Goal: Check status: Check status

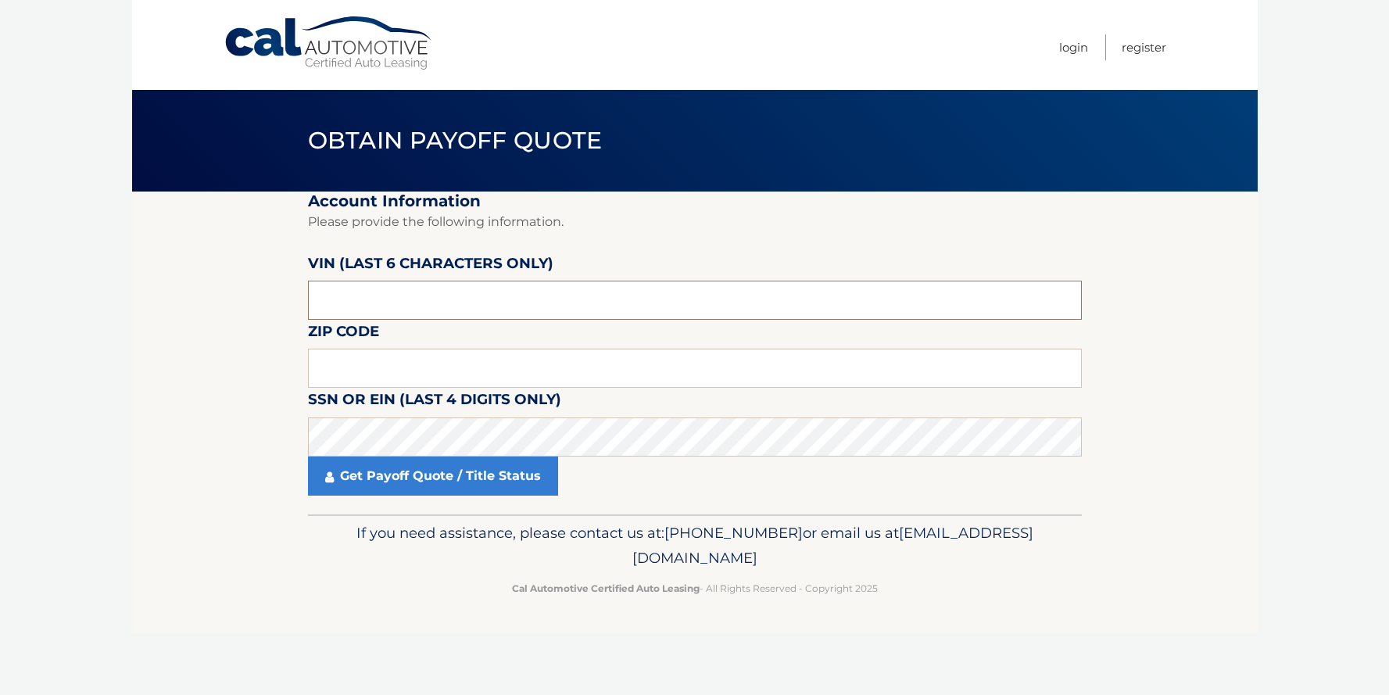
click at [359, 295] on input "text" at bounding box center [695, 300] width 774 height 39
paste input "171064"
type input "171064"
click at [379, 370] on input "text" at bounding box center [695, 367] width 774 height 39
type input "14075"
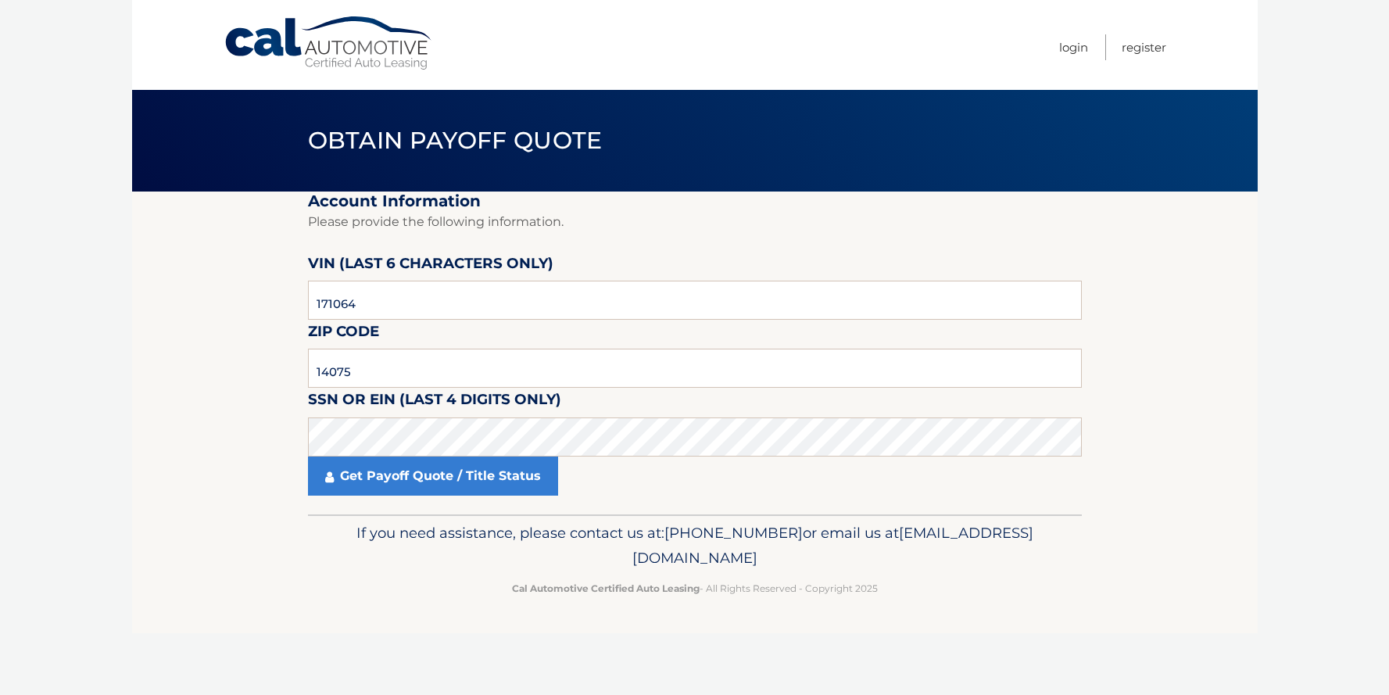
click at [195, 436] on section "Account Information Please provide the following information. [PERSON_NAME] (la…" at bounding box center [694, 352] width 1125 height 323
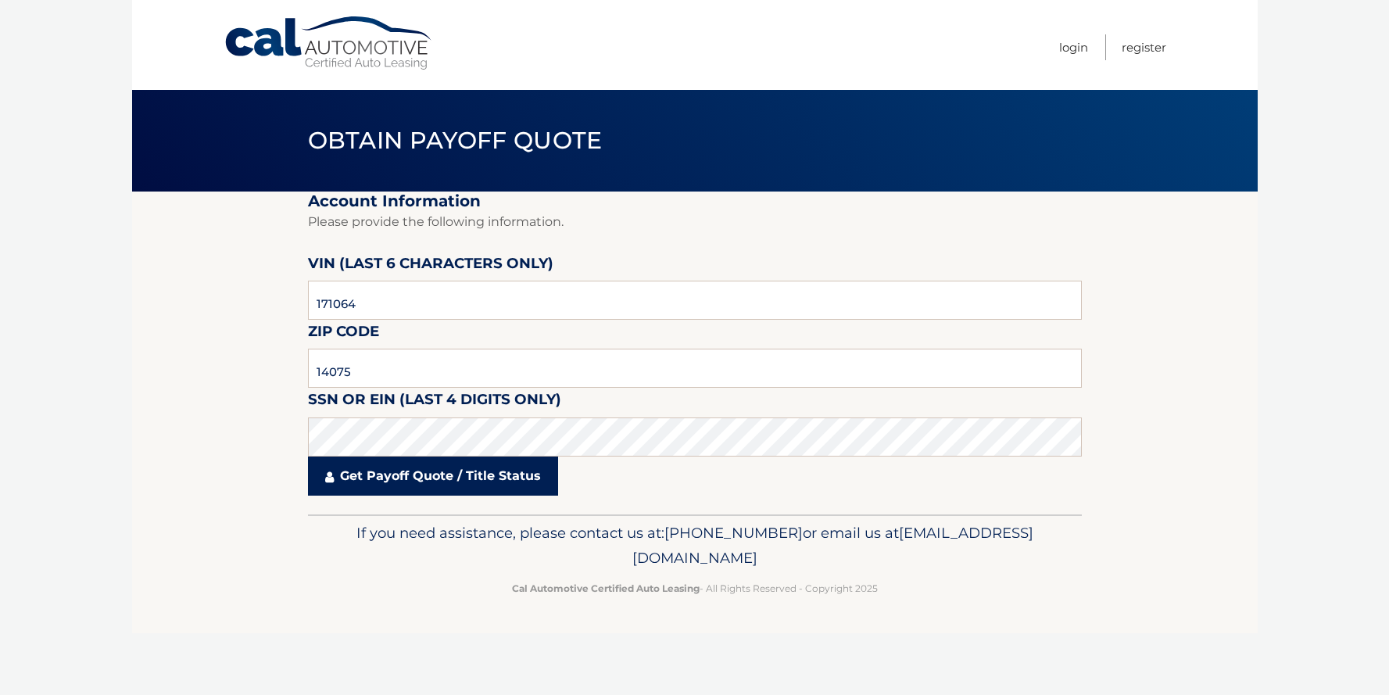
click at [348, 487] on link "Get Payoff Quote / Title Status" at bounding box center [433, 475] width 250 height 39
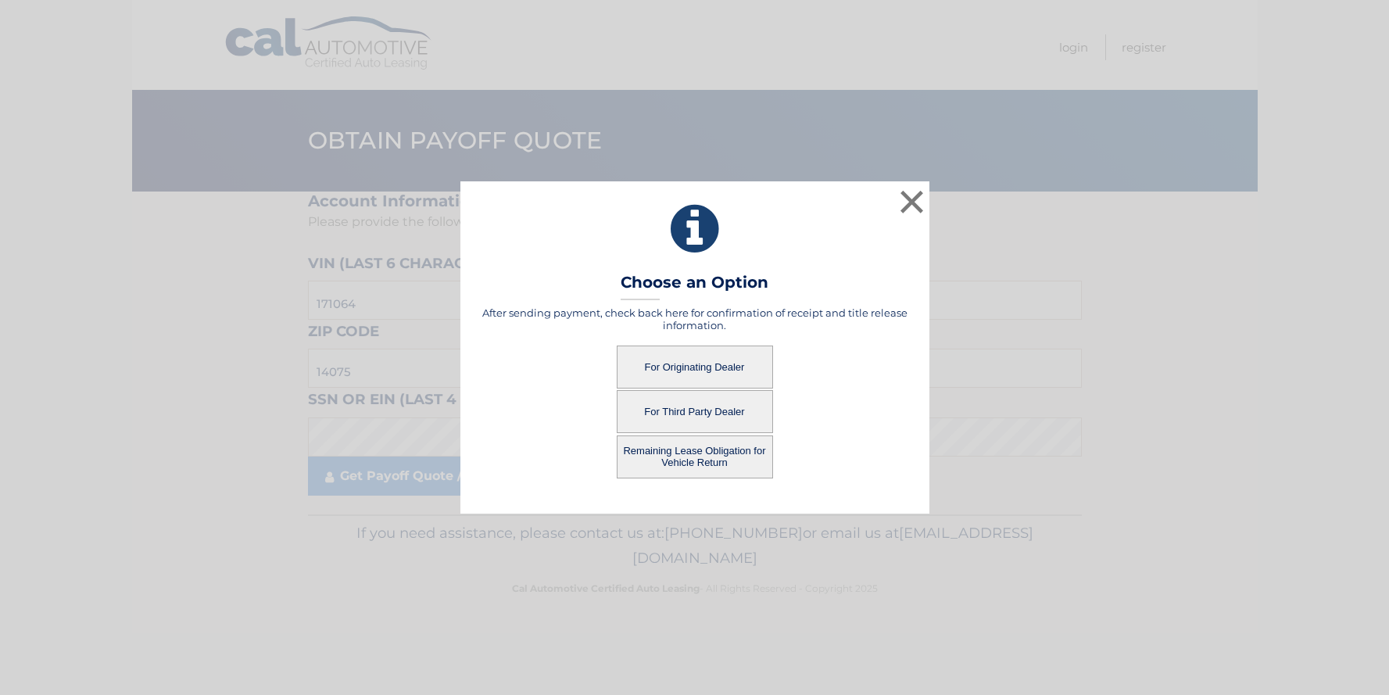
click at [690, 369] on button "For Originating Dealer" at bounding box center [695, 366] width 156 height 43
click at [689, 369] on button "For Originating Dealer" at bounding box center [695, 366] width 156 height 43
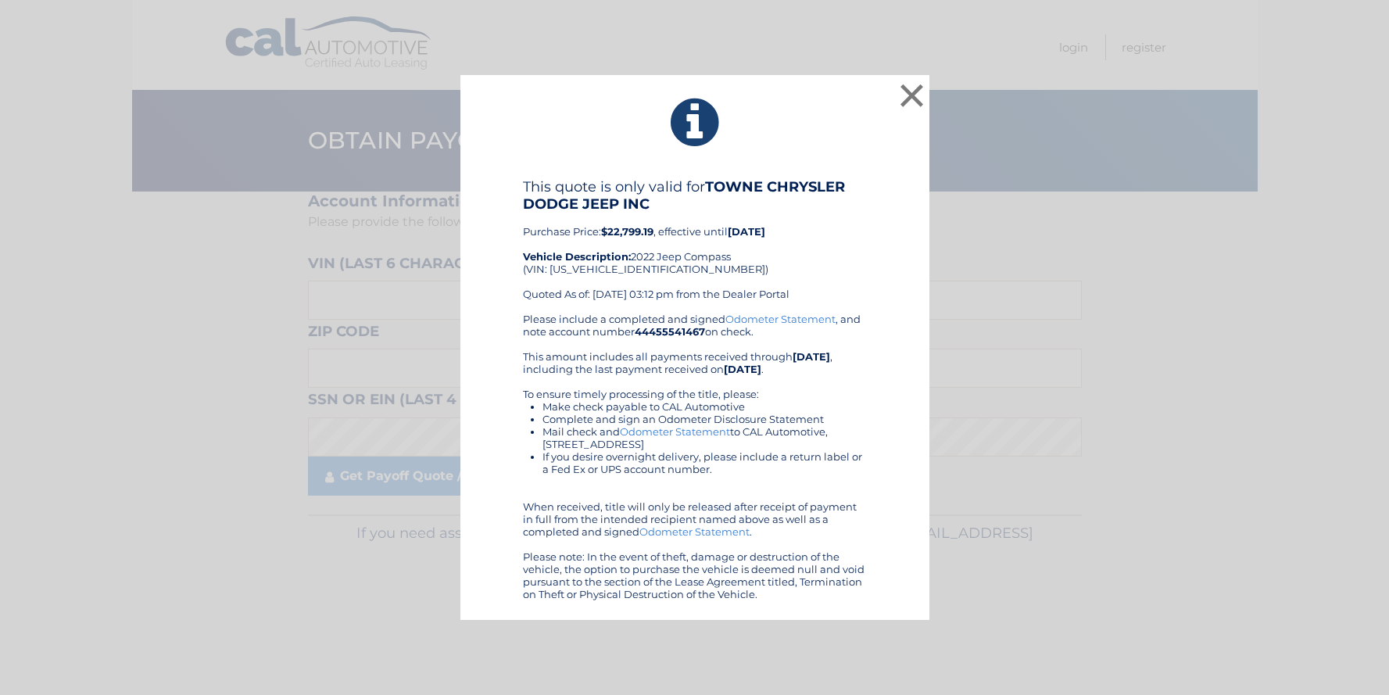
click at [712, 254] on div "This quote is only valid for TOWNE CHRYSLER DODGE JEEP INC Purchase Price: $22,…" at bounding box center [695, 245] width 344 height 134
click at [907, 100] on button "×" at bounding box center [911, 95] width 31 height 31
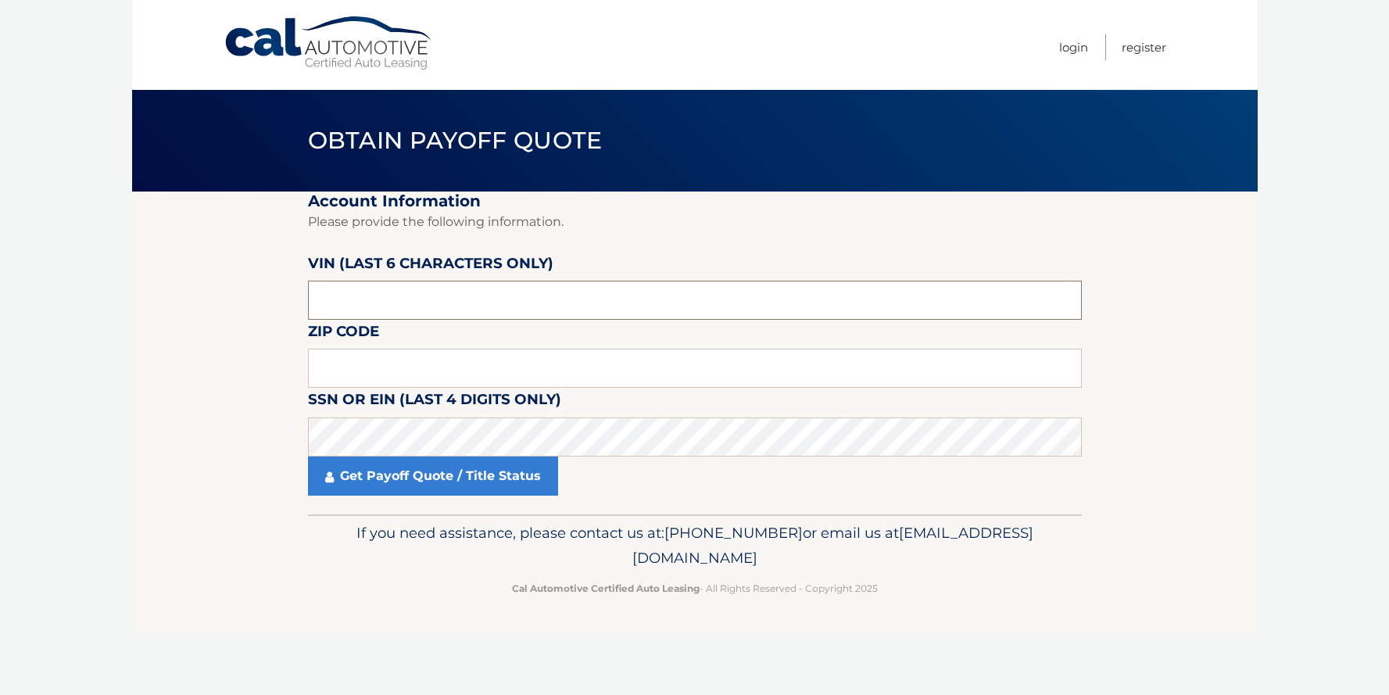
click at [371, 290] on input "text" at bounding box center [695, 300] width 774 height 39
paste input "171064"
type input "171064"
click at [410, 374] on input "text" at bounding box center [695, 367] width 774 height 39
type input "14075"
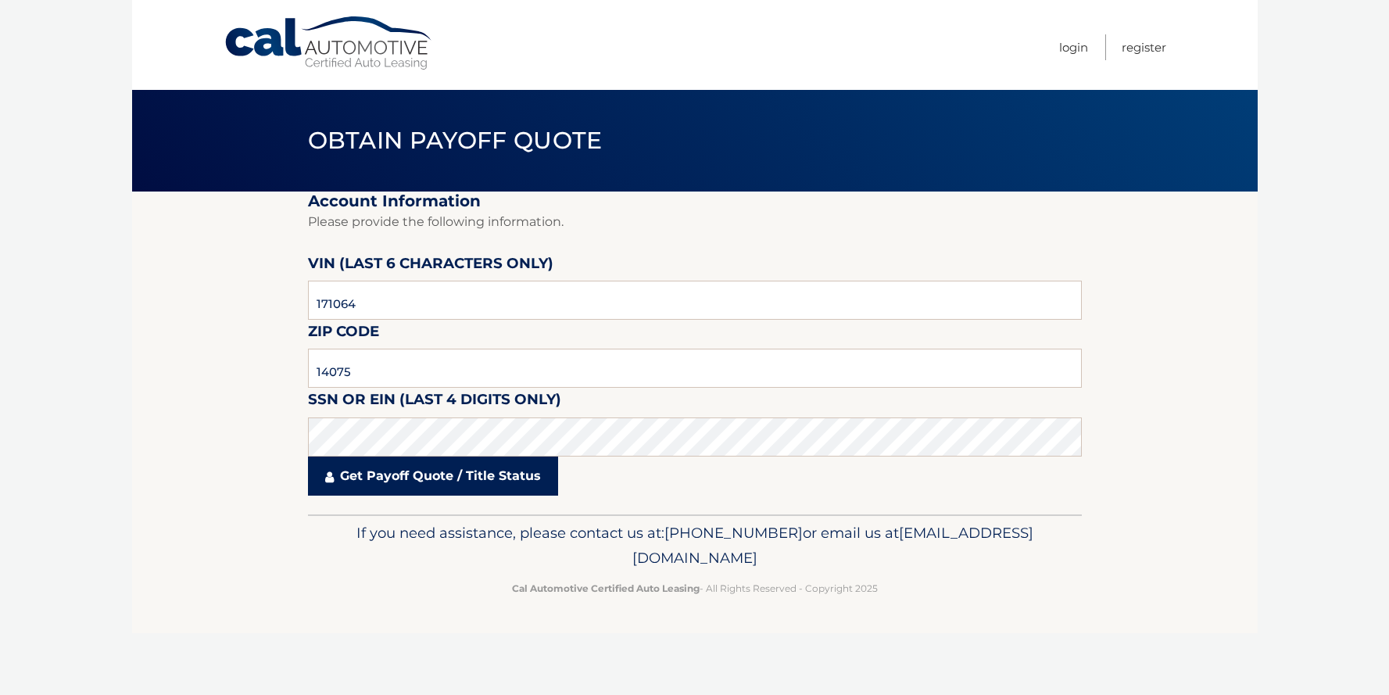
click at [374, 478] on link "Get Payoff Quote / Title Status" at bounding box center [433, 475] width 250 height 39
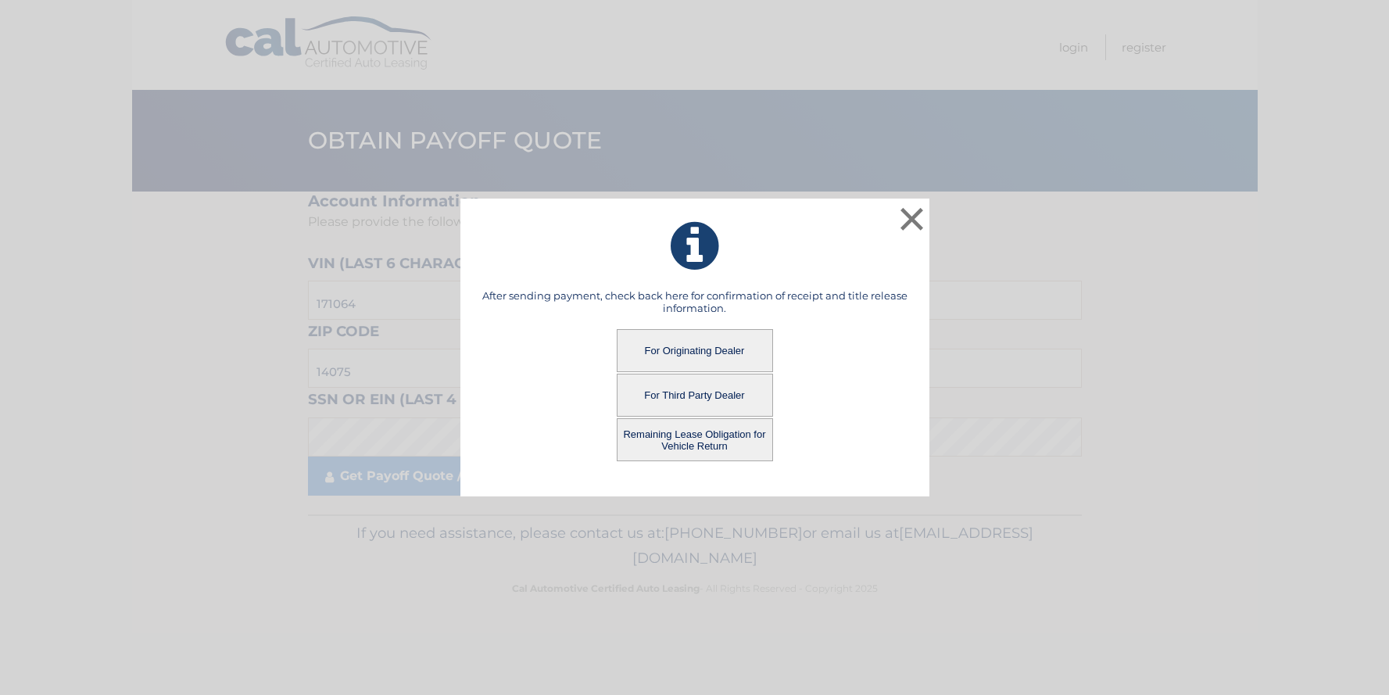
click at [688, 443] on button "Remaining Lease Obligation for Vehicle Return" at bounding box center [695, 439] width 156 height 43
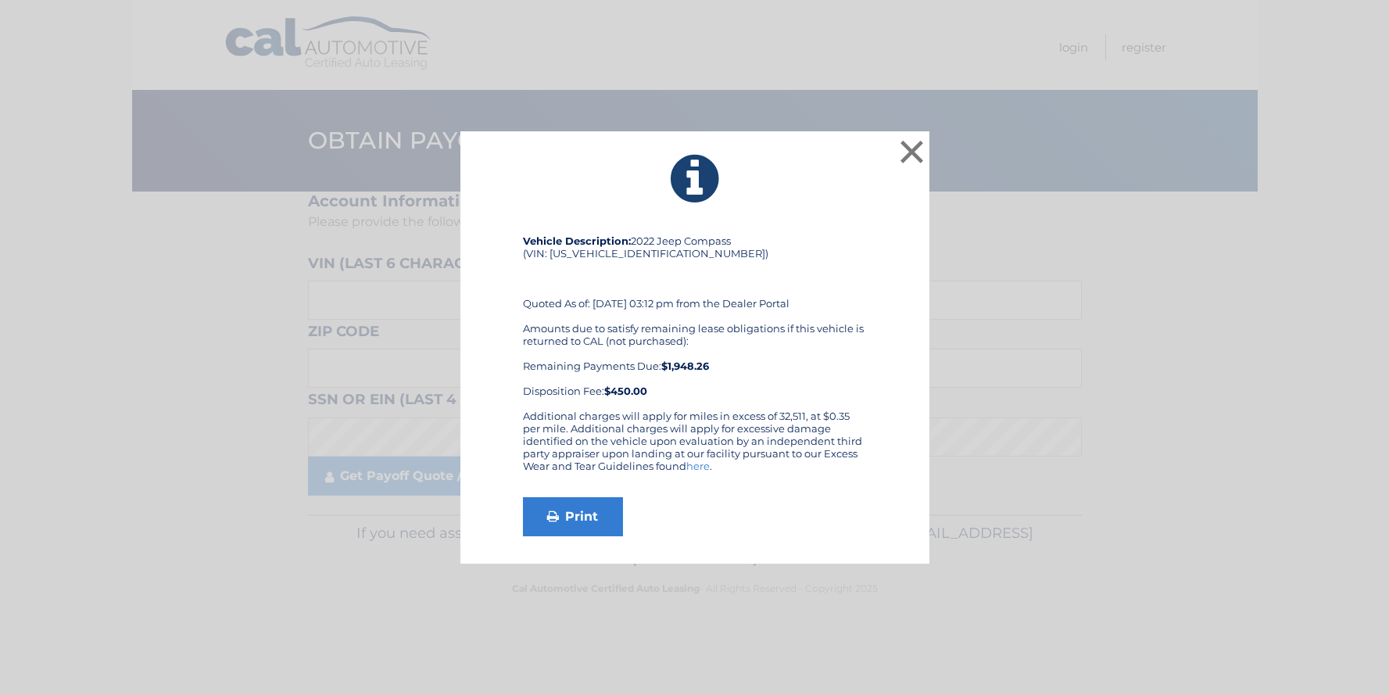
click at [686, 276] on div "Vehicle Description: 2022 Jeep Compass (VIN: [US_VEHICLE_IDENTIFICATION_NUMBER]…" at bounding box center [695, 321] width 344 height 175
click at [906, 149] on button "×" at bounding box center [911, 151] width 31 height 31
